Goal: Find specific page/section: Find specific page/section

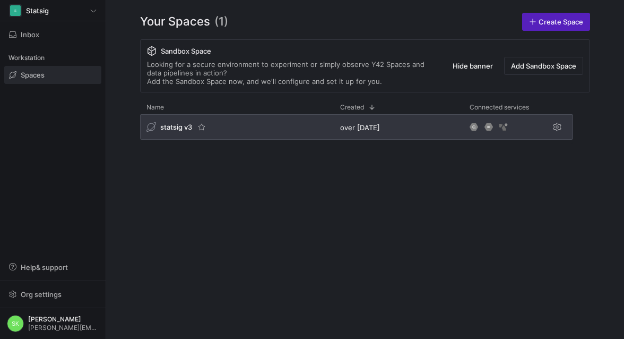
click at [175, 131] on span "statsig v3" at bounding box center [176, 127] width 32 height 8
click at [184, 131] on span "statsig v3" at bounding box center [176, 127] width 32 height 8
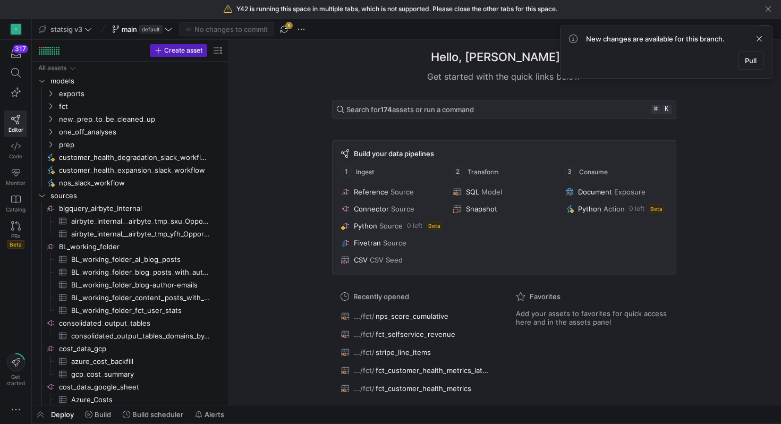
drag, startPoint x: 179, startPoint y: 85, endPoint x: 284, endPoint y: 85, distance: 104.1
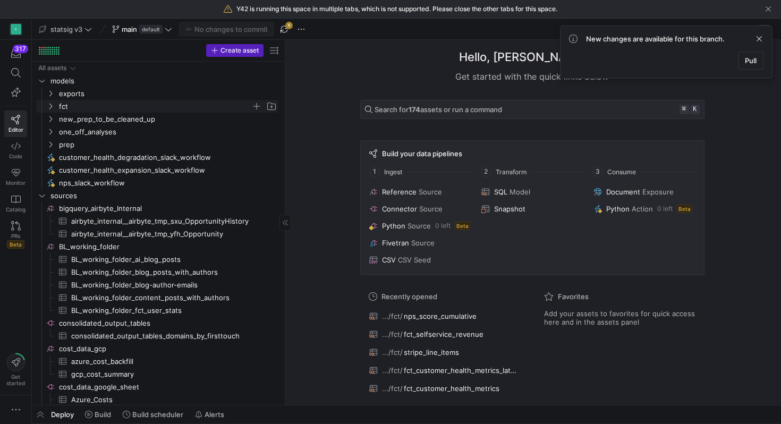
click at [52, 109] on icon "Press SPACE to select this row." at bounding box center [50, 107] width 3 height 6
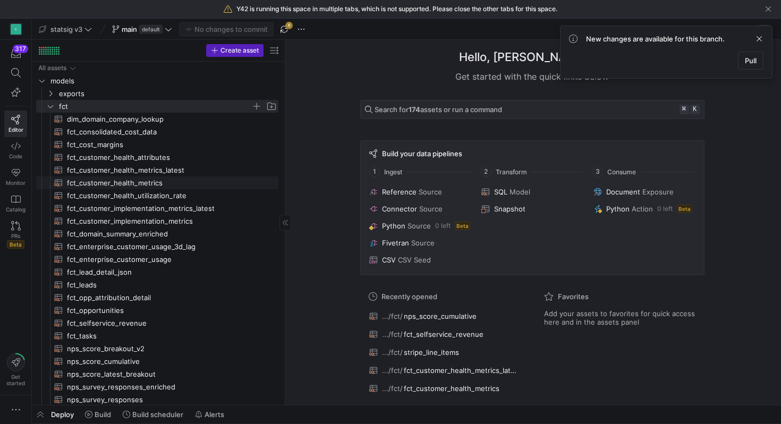
click at [155, 186] on span "fct_customer_health_metrics​​​​​​​​​​" at bounding box center [166, 183] width 199 height 12
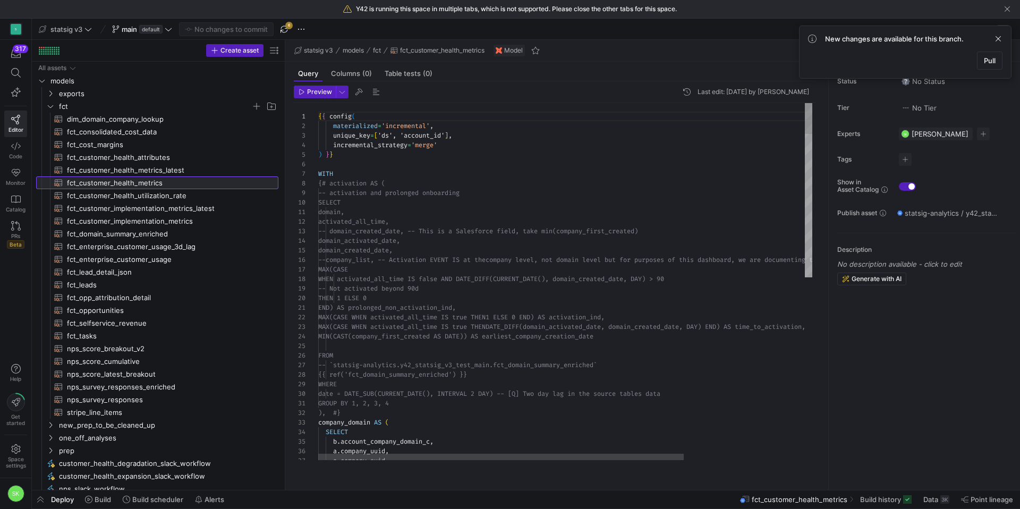
scroll to position [96, 0]
